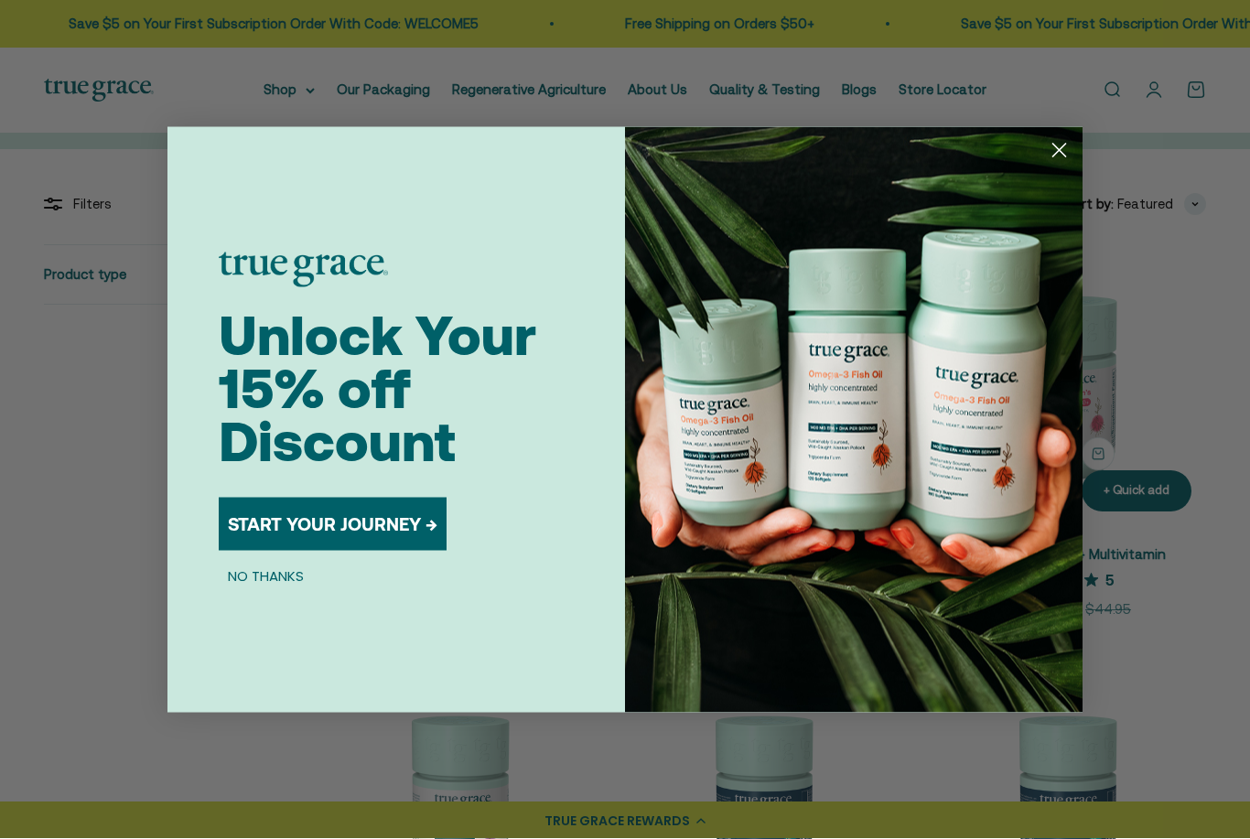
scroll to position [258, 0]
click at [1060, 165] on circle "Close dialog" at bounding box center [1059, 150] width 30 height 30
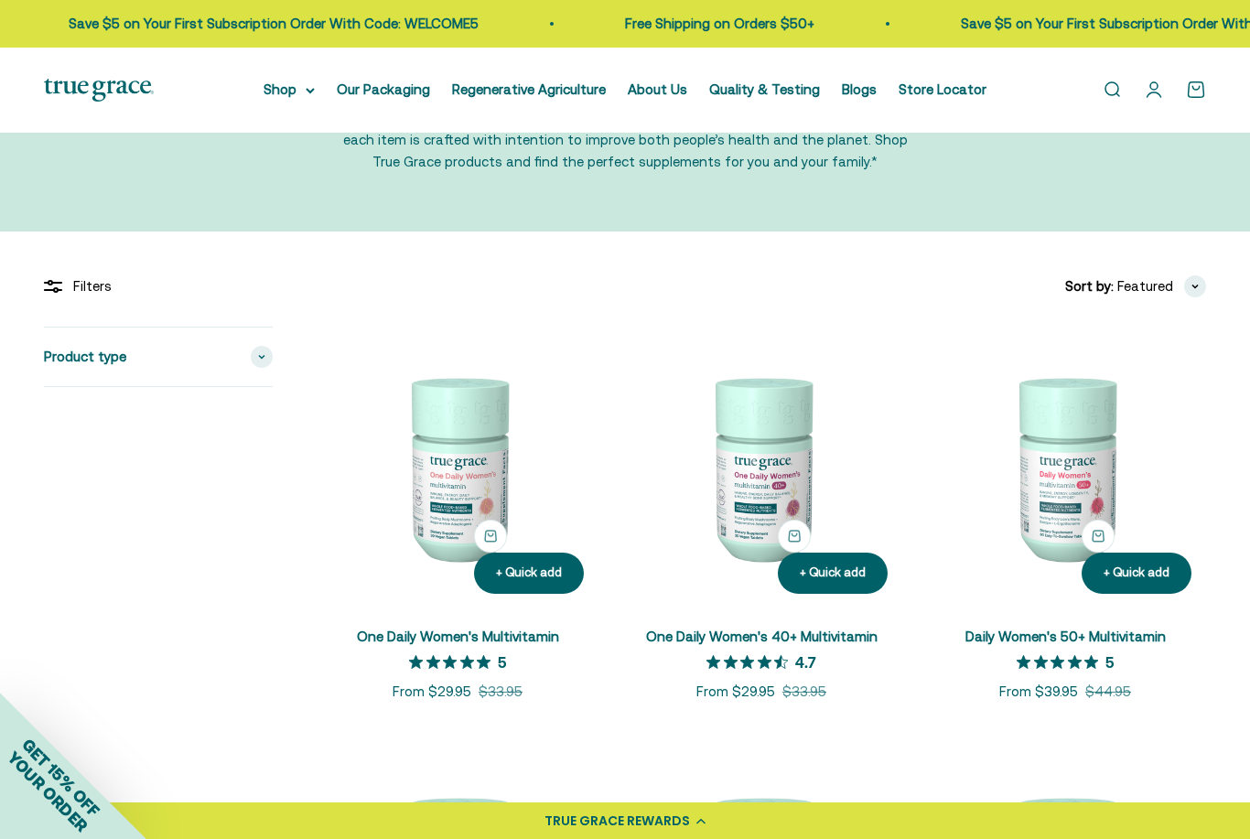
scroll to position [0, 0]
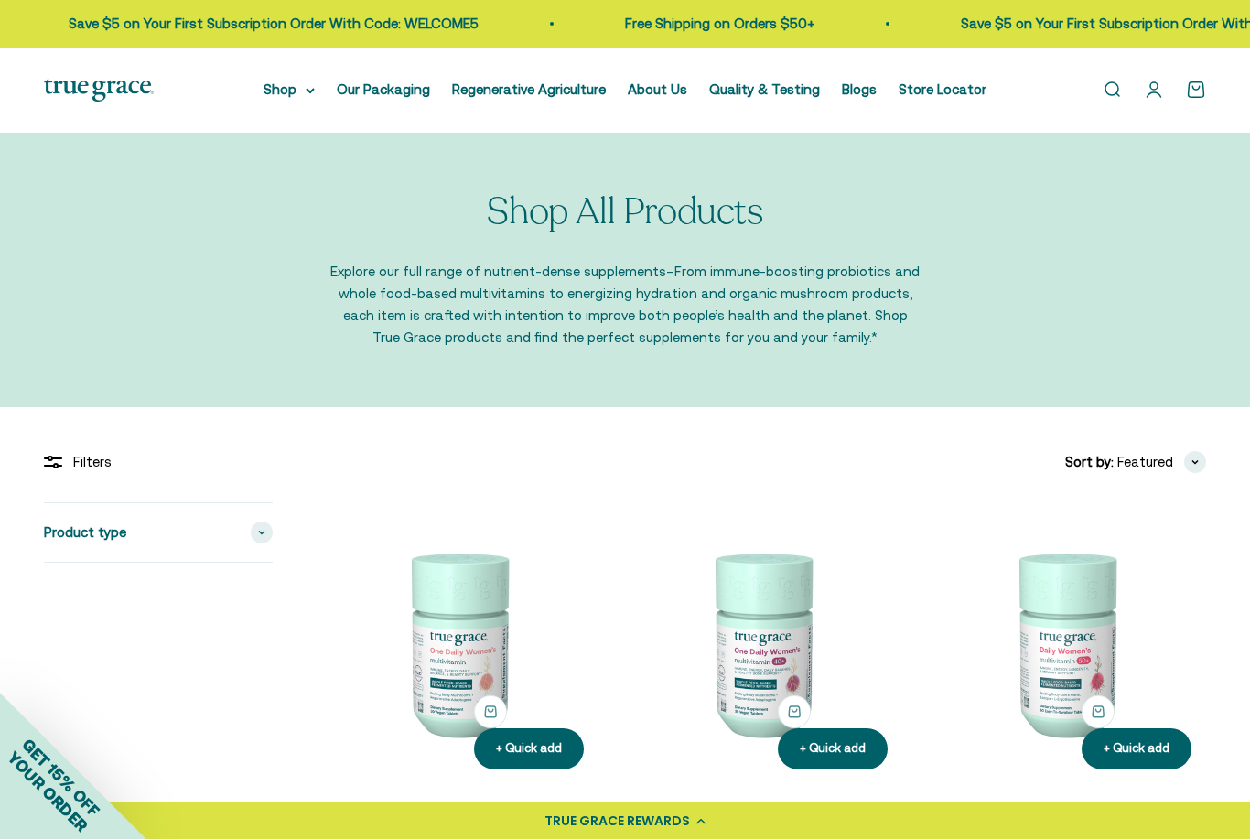
click at [1115, 88] on link "Open search" at bounding box center [1112, 90] width 20 height 20
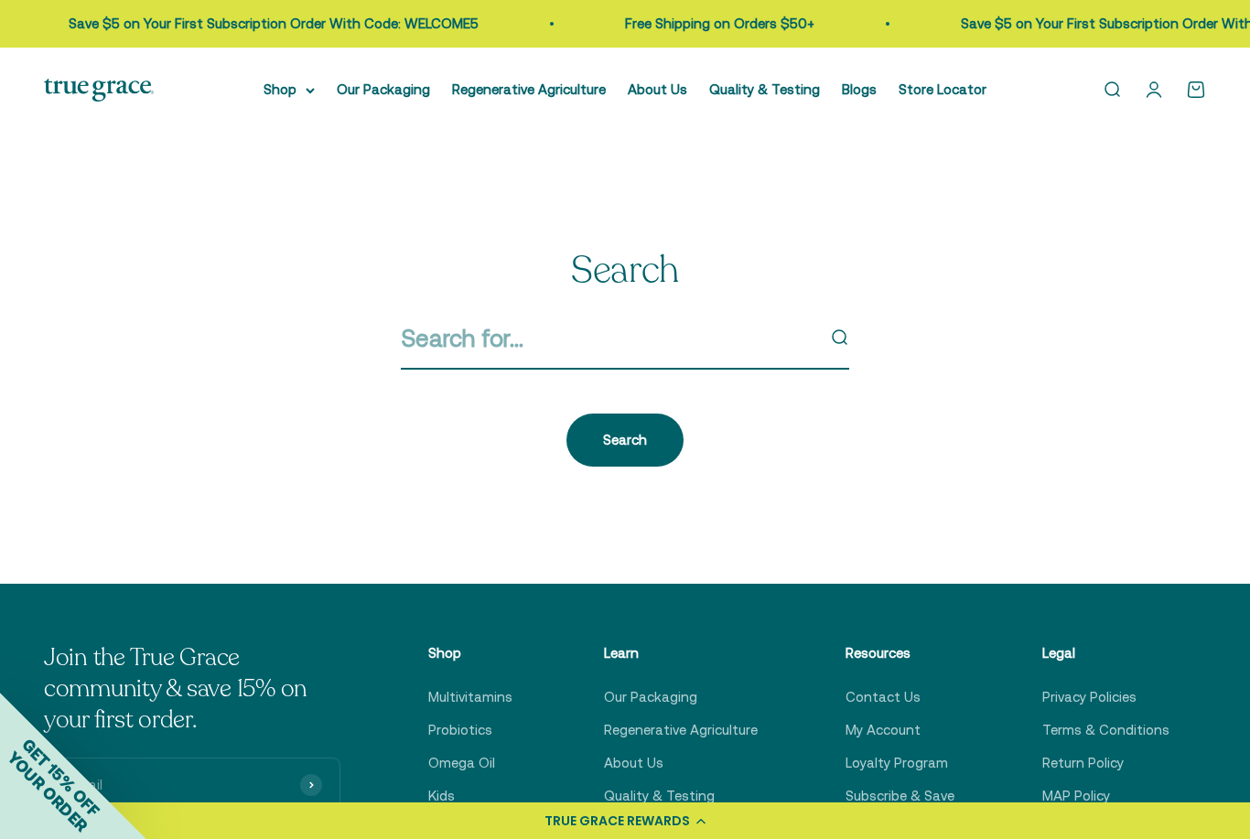
click at [676, 340] on input "Search" at bounding box center [608, 338] width 414 height 38
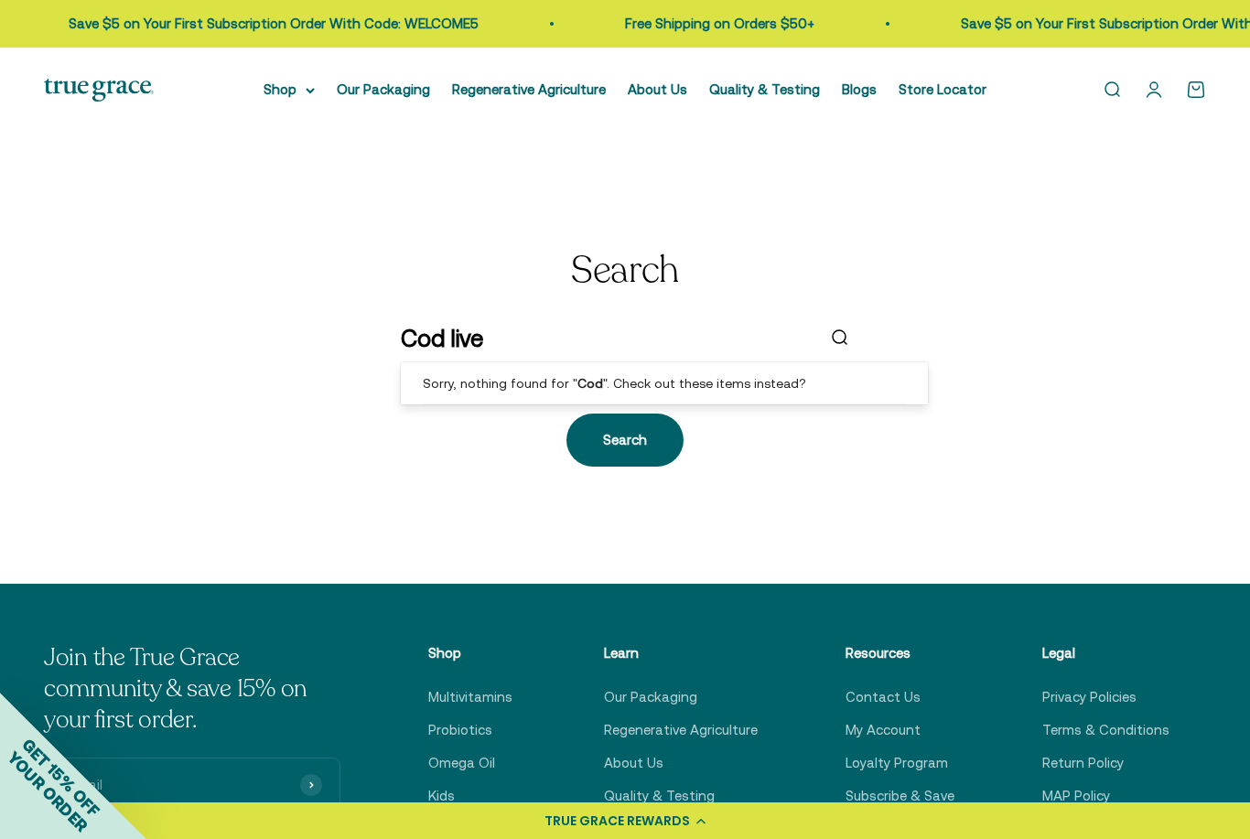
type input "Cod liver"
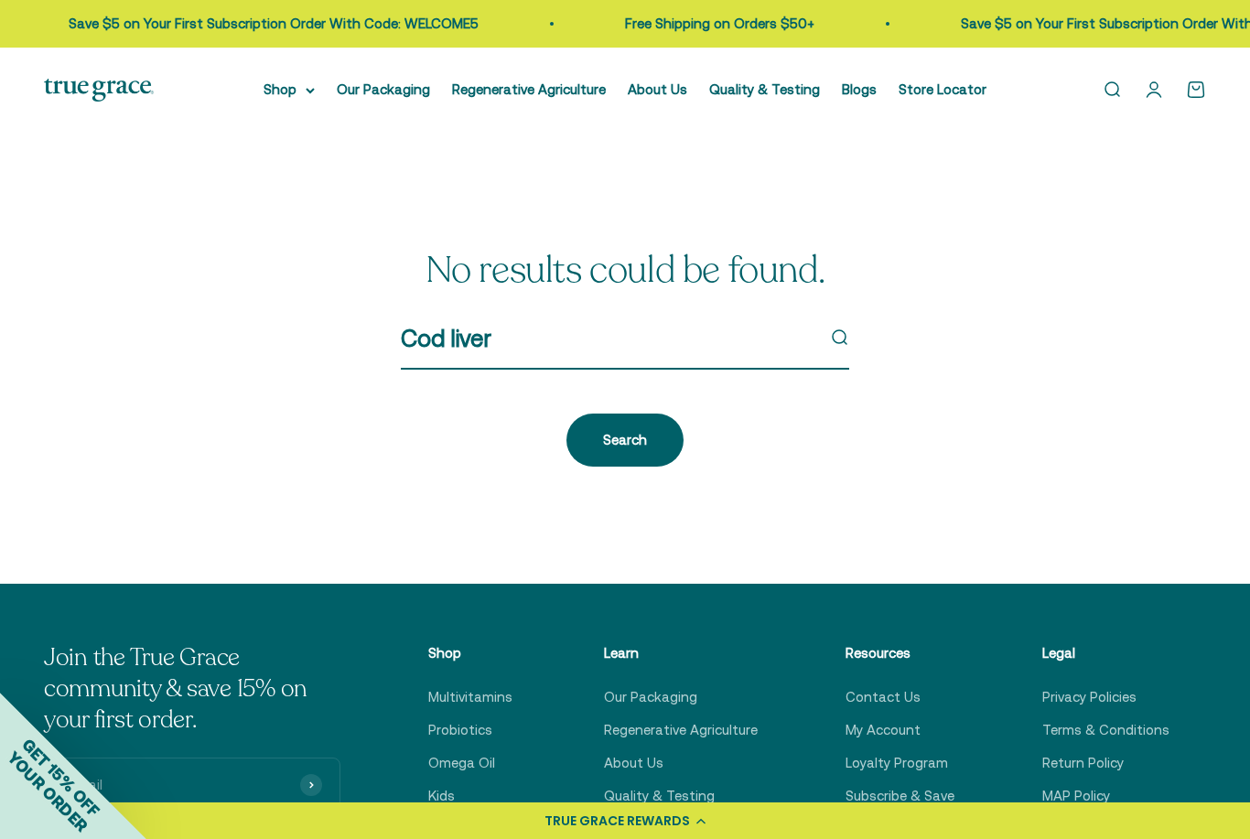
click at [720, 342] on input "Cod liver" at bounding box center [608, 338] width 414 height 38
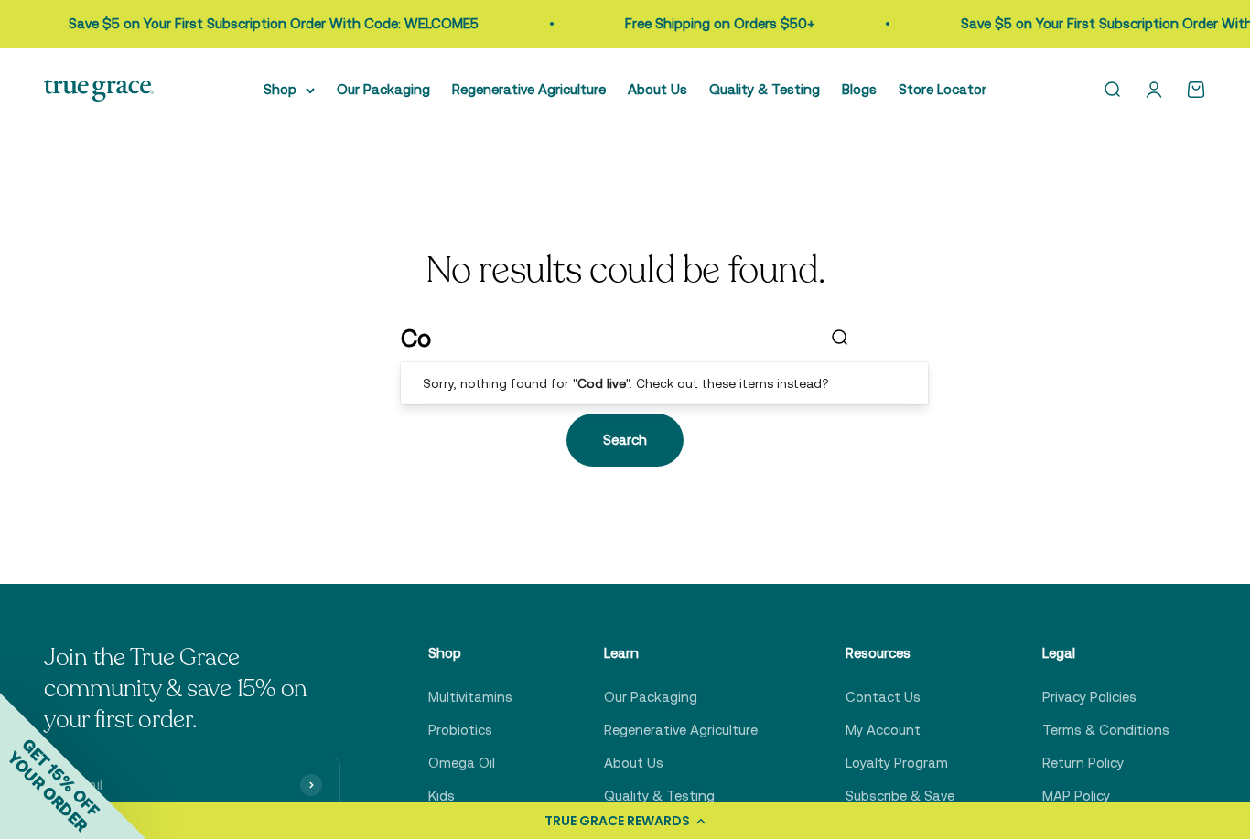
type input "C"
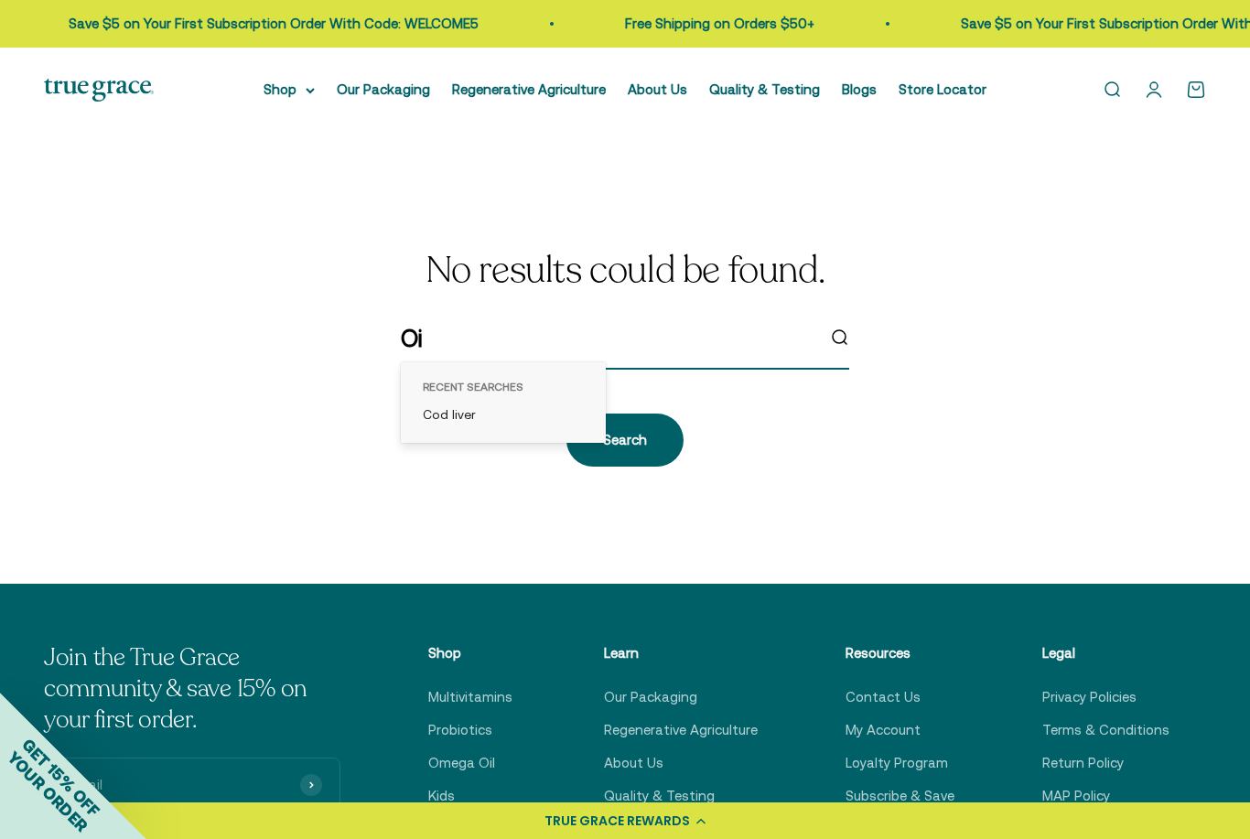
type input "Oil"
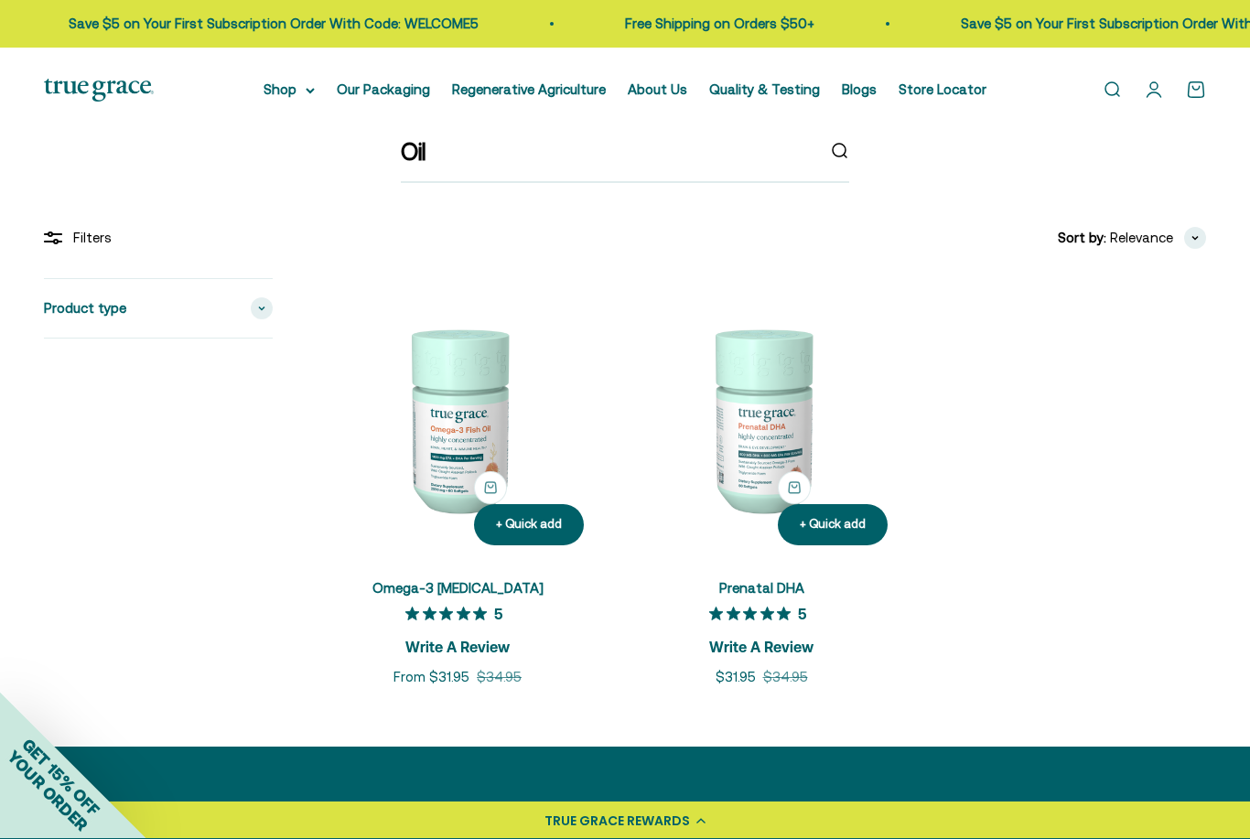
scroll to position [128, 0]
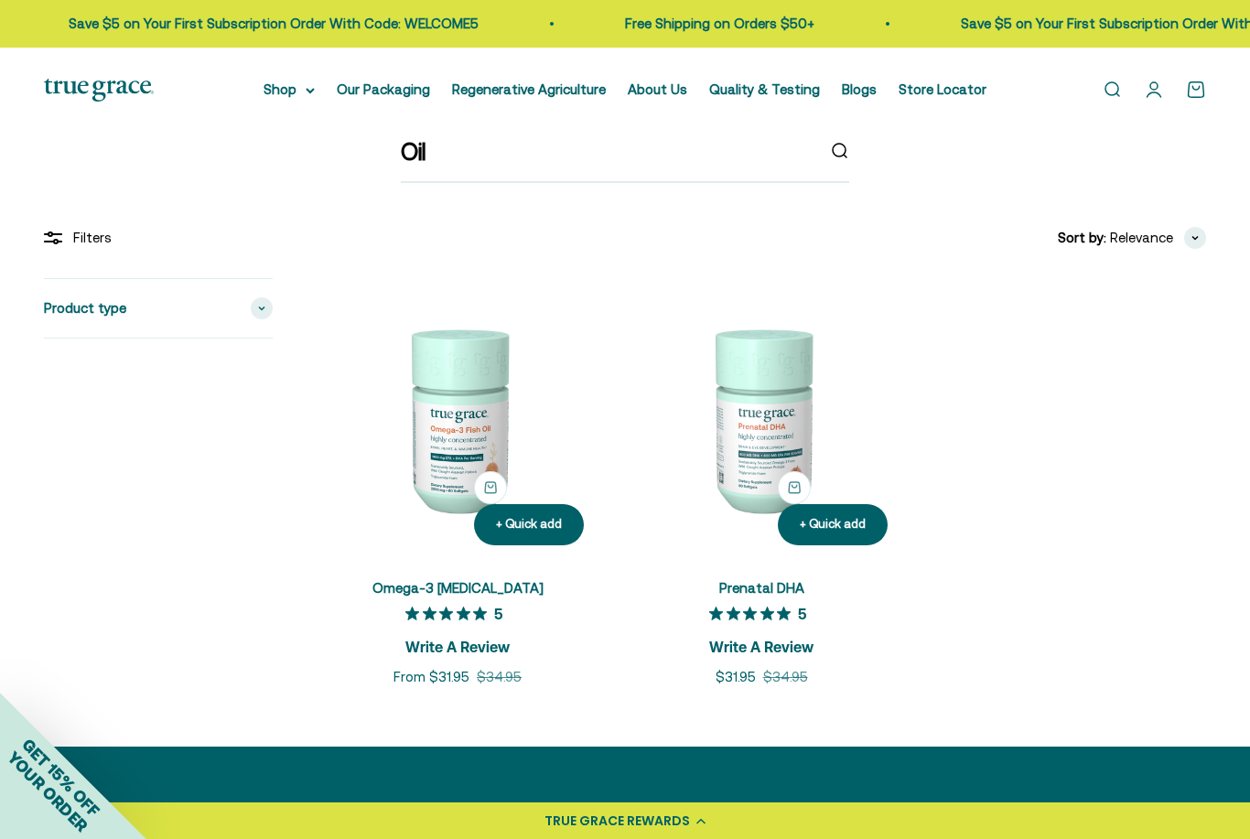
click at [462, 469] on img at bounding box center [458, 419] width 282 height 282
